Goal: Find specific page/section

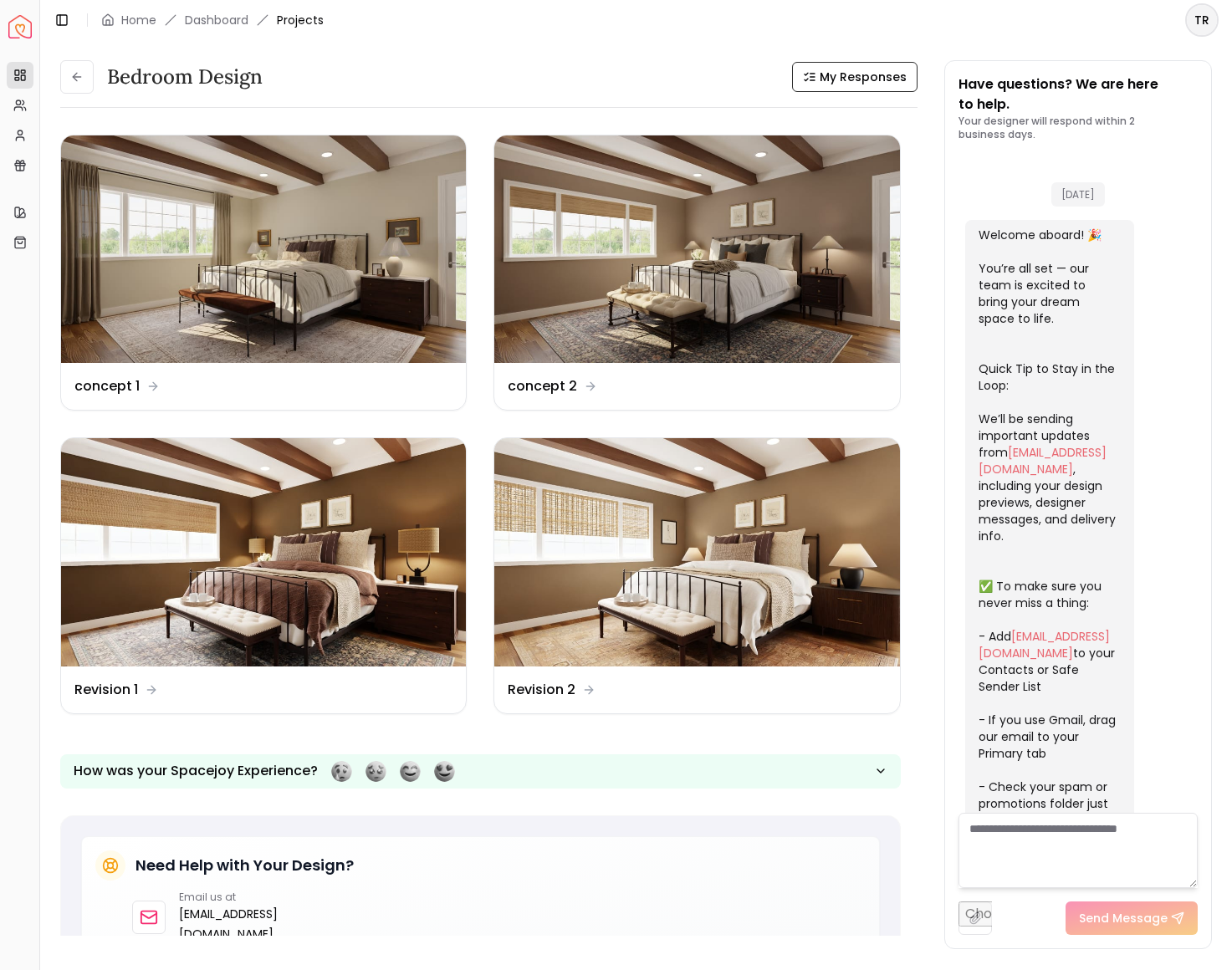
scroll to position [6048, 0]
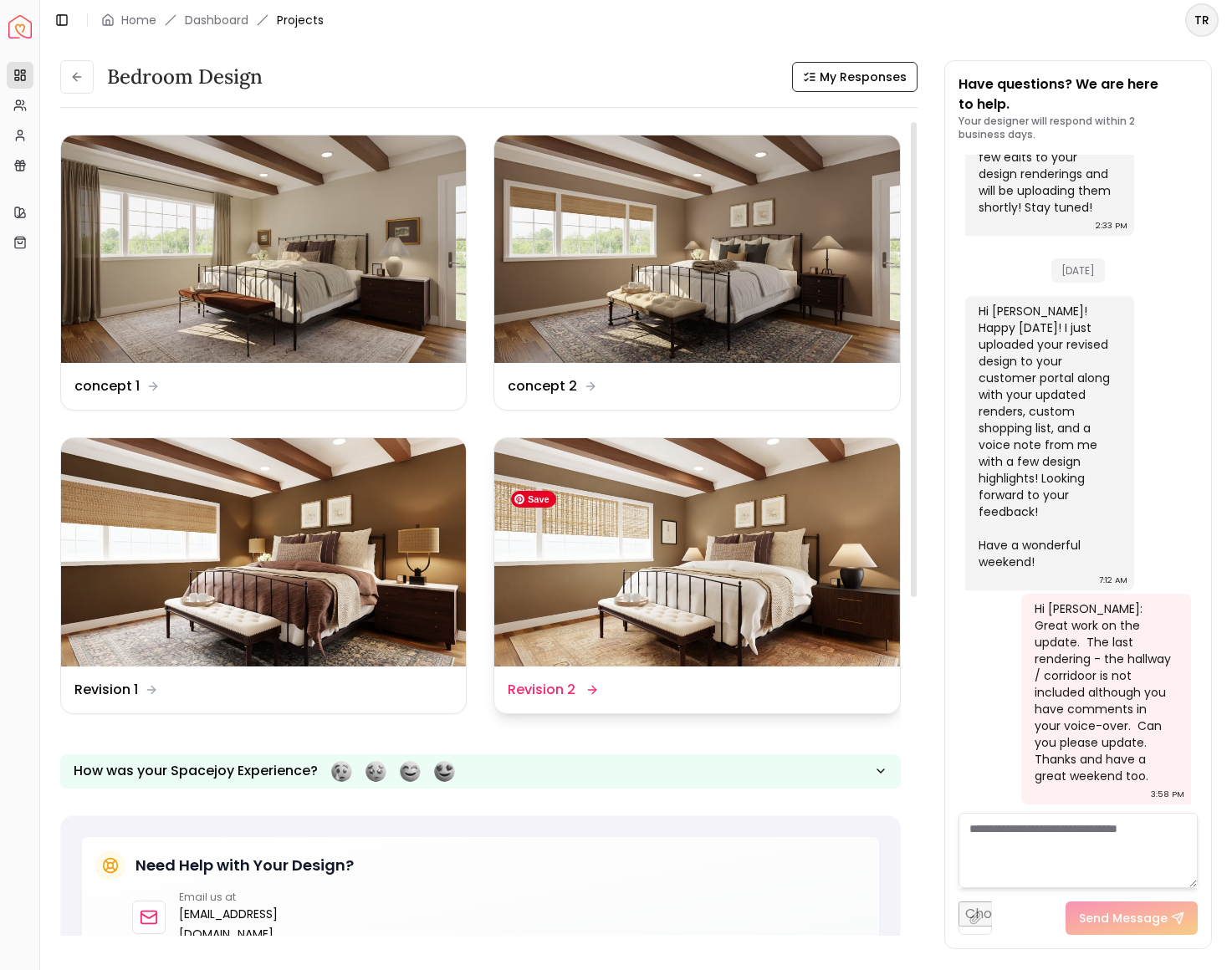
click at [733, 612] on img at bounding box center [697, 551] width 404 height 227
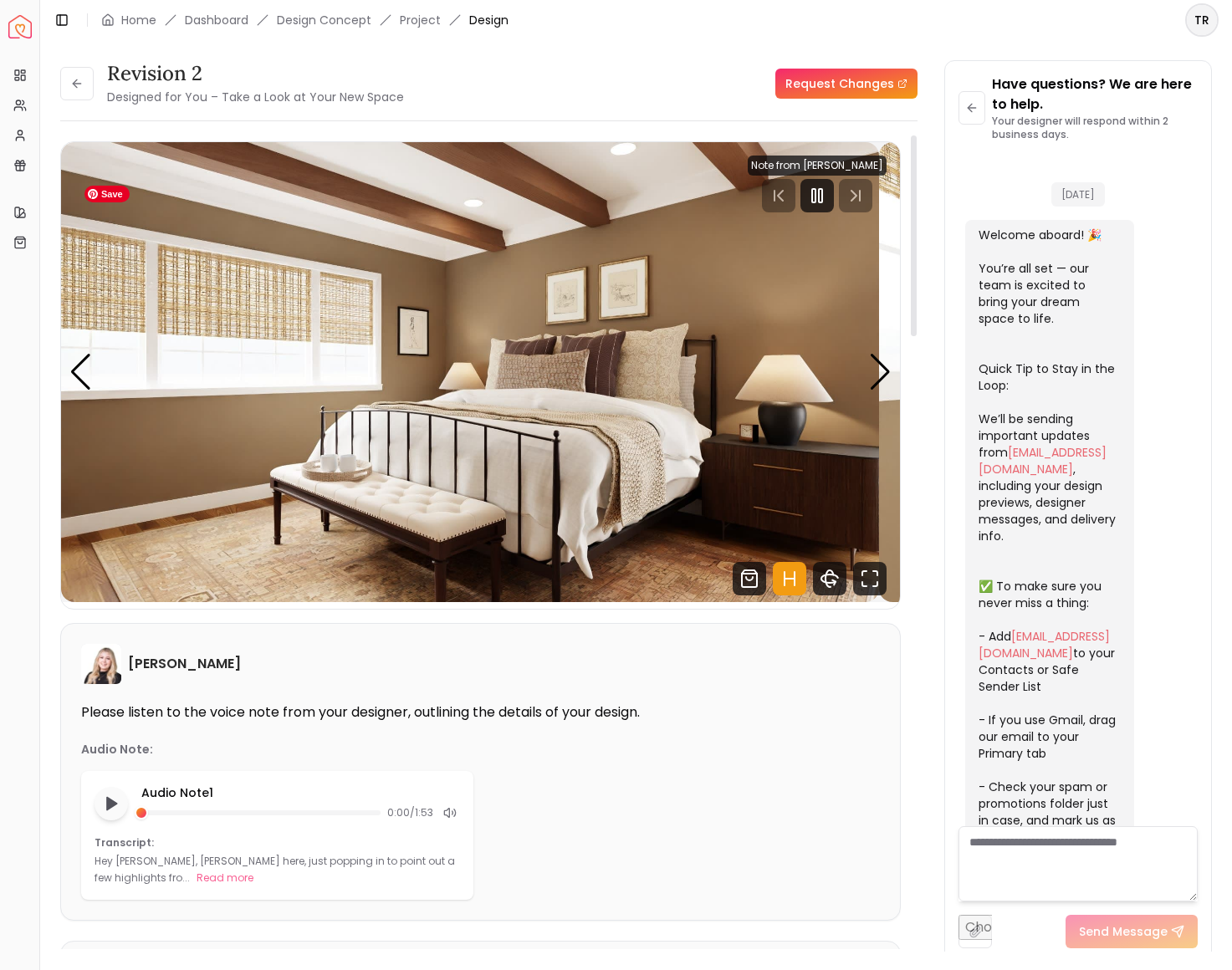
scroll to position [6031, 0]
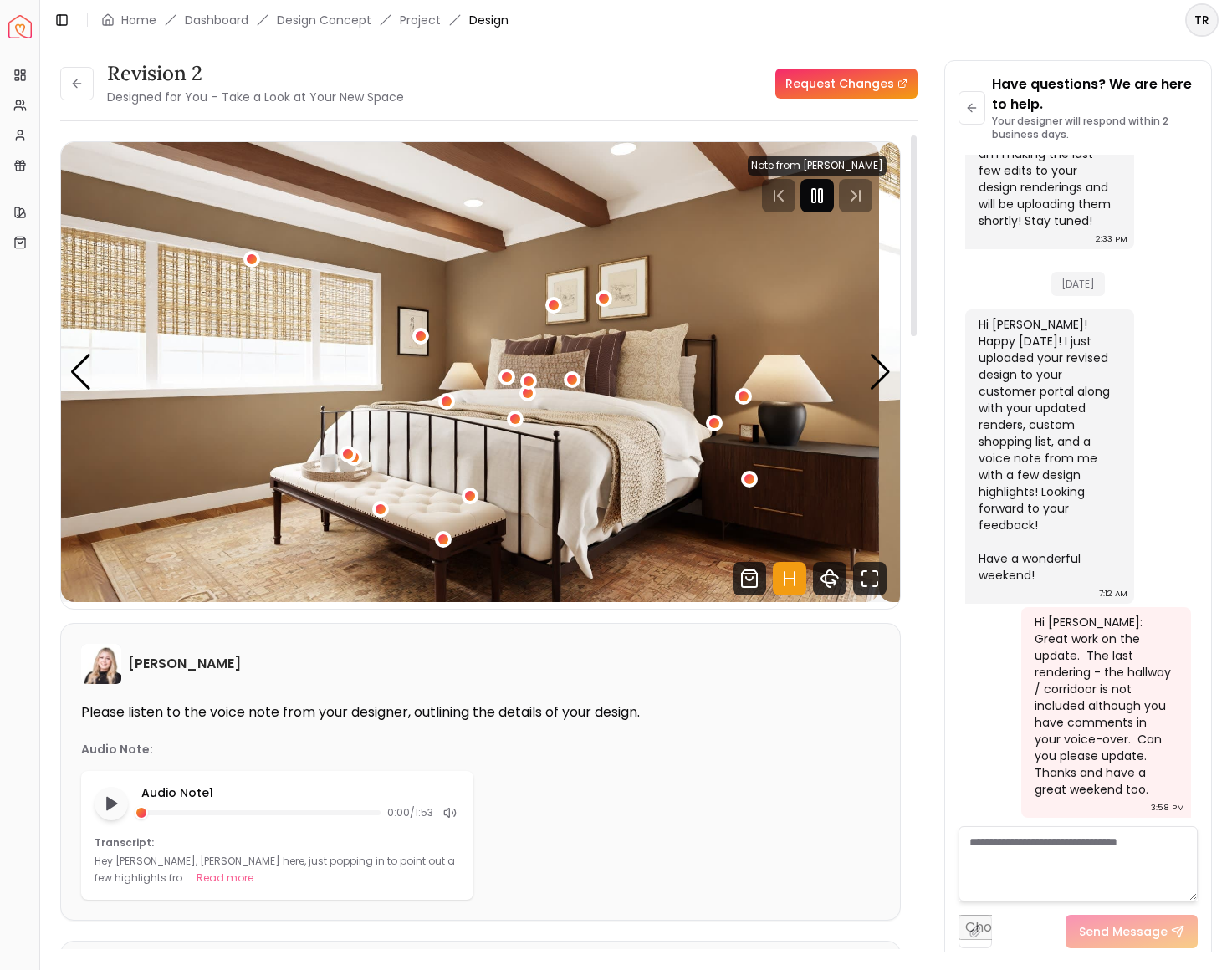
click at [819, 202] on rect "Pause" at bounding box center [820, 195] width 3 height 13
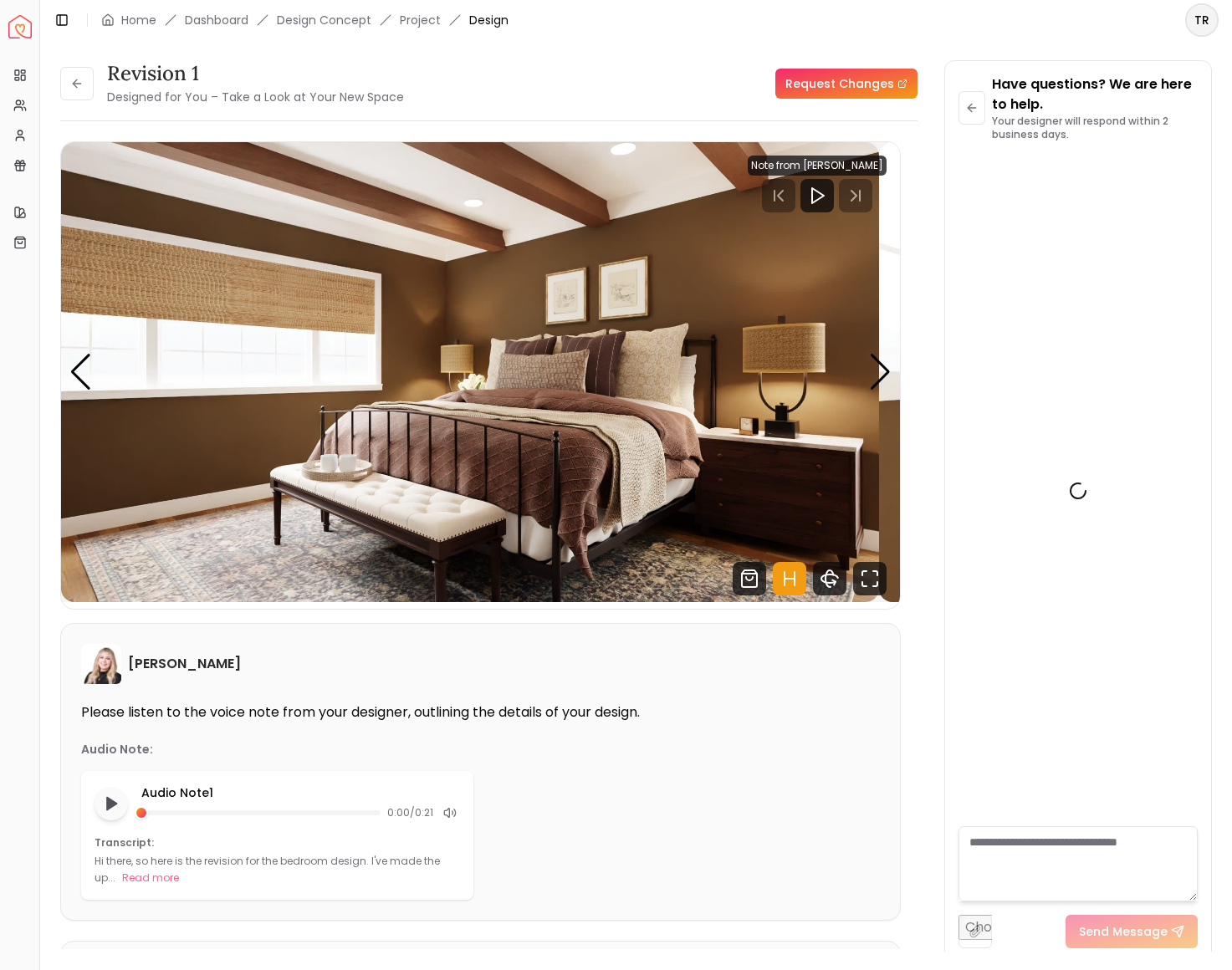
scroll to position [6031, 0]
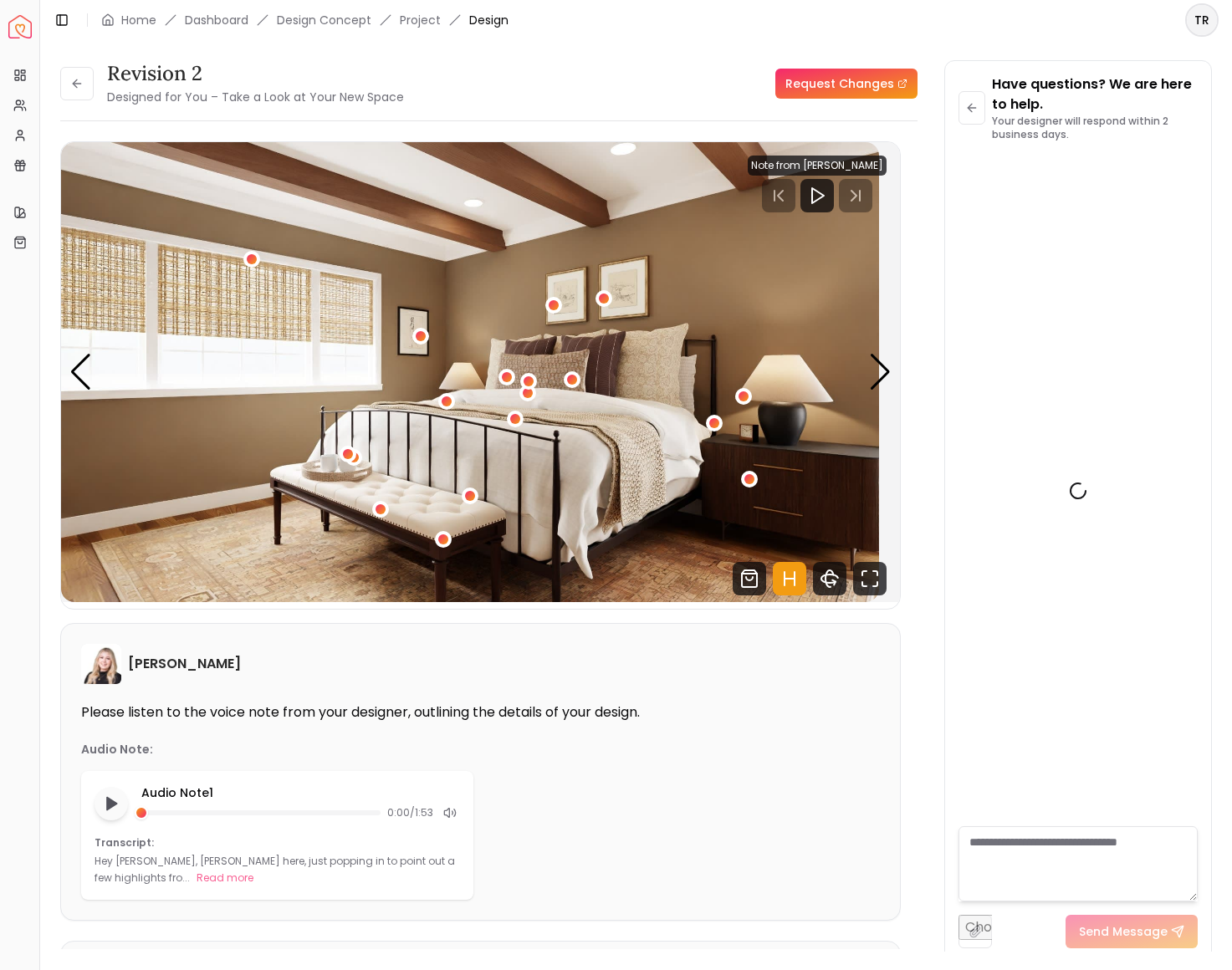
scroll to position [6031, 0]
